Goal: Information Seeking & Learning: Learn about a topic

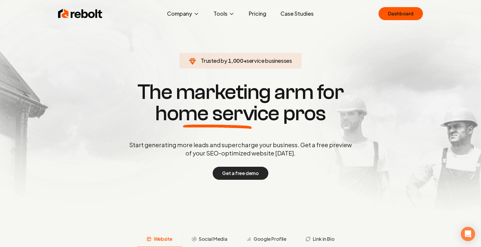
click at [235, 169] on button "Get a free demo" at bounding box center [239, 173] width 55 height 13
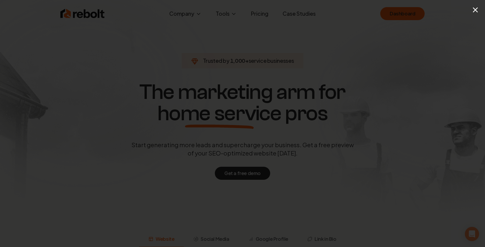
click at [431, 40] on div "×" at bounding box center [242, 123] width 485 height 247
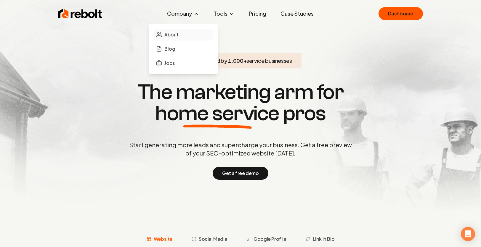
click at [178, 33] on span "About" at bounding box center [171, 34] width 14 height 7
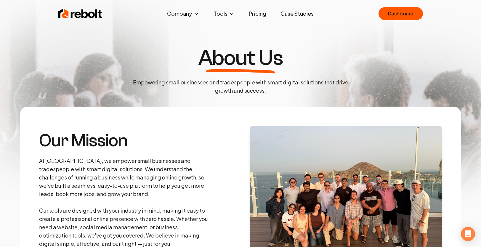
click at [263, 16] on link "Pricing" at bounding box center [257, 14] width 27 height 12
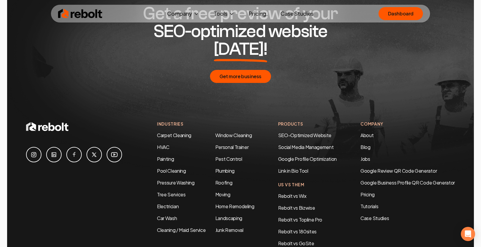
scroll to position [1173, 0]
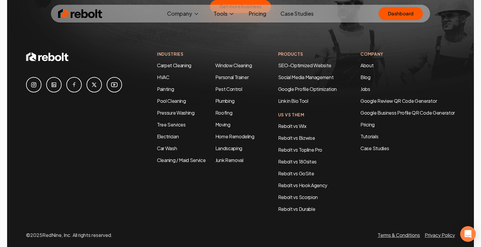
click at [471, 179] on div "Open Intercom Messenger" at bounding box center [468, 234] width 16 height 16
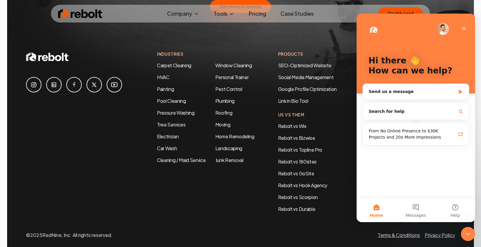
scroll to position [0, 0]
click at [454, 179] on button "Help" at bounding box center [454, 210] width 39 height 24
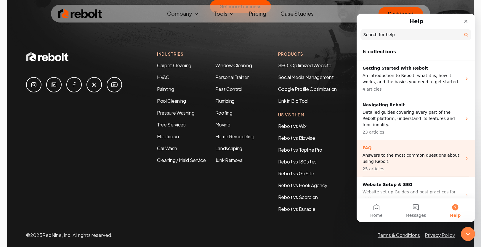
scroll to position [83, 0]
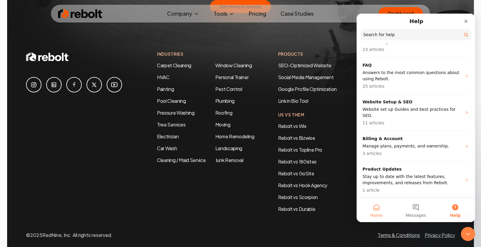
click at [380, 179] on button "Home" at bounding box center [375, 210] width 39 height 24
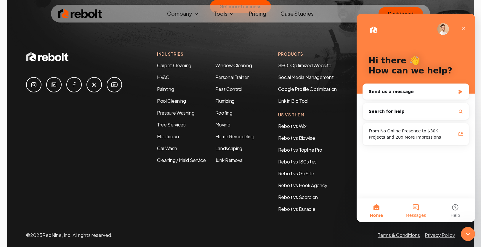
click at [414, 179] on button "Messages" at bounding box center [415, 210] width 39 height 24
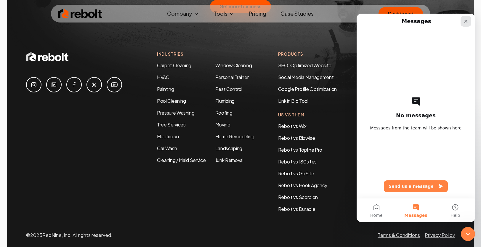
click at [467, 22] on icon "Close" at bounding box center [465, 21] width 3 height 3
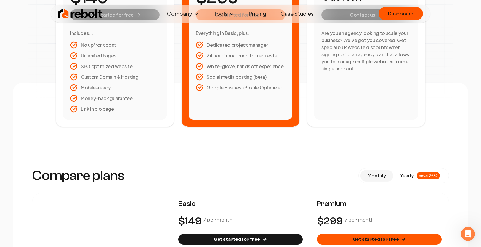
scroll to position [0, 0]
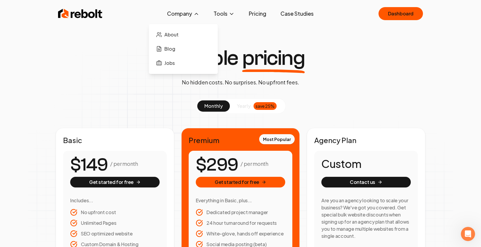
click at [174, 15] on button "Company" at bounding box center [183, 14] width 42 height 12
click at [56, 81] on div "Simple pricing No hidden costs. No surprises. No upfront fees. monthly yearly s…" at bounding box center [240, 170] width 454 height 247
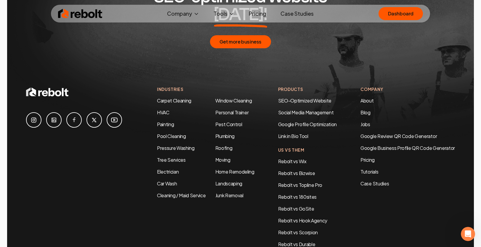
scroll to position [1173, 0]
